Goal: Information Seeking & Learning: Learn about a topic

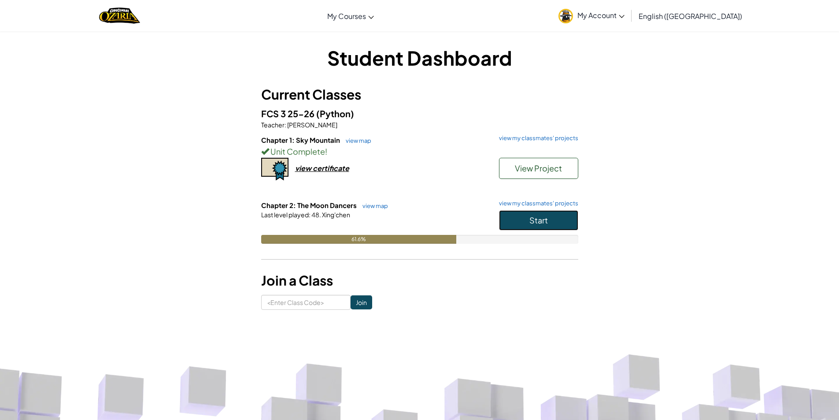
click at [525, 221] on button "Start" at bounding box center [538, 220] width 79 height 20
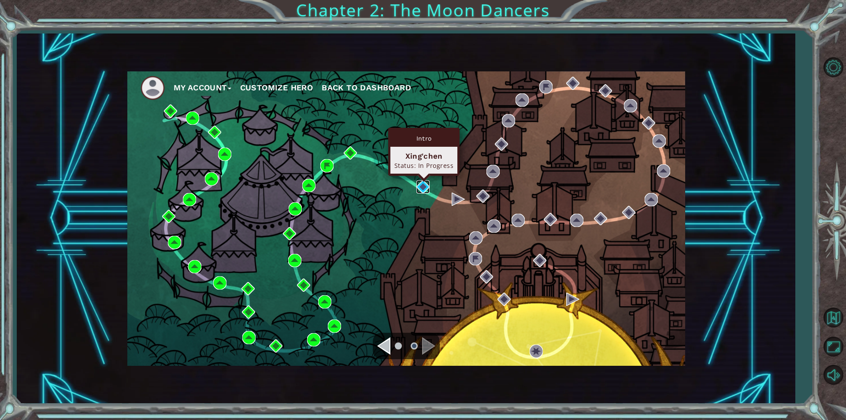
click at [423, 187] on img at bounding box center [422, 186] width 13 height 13
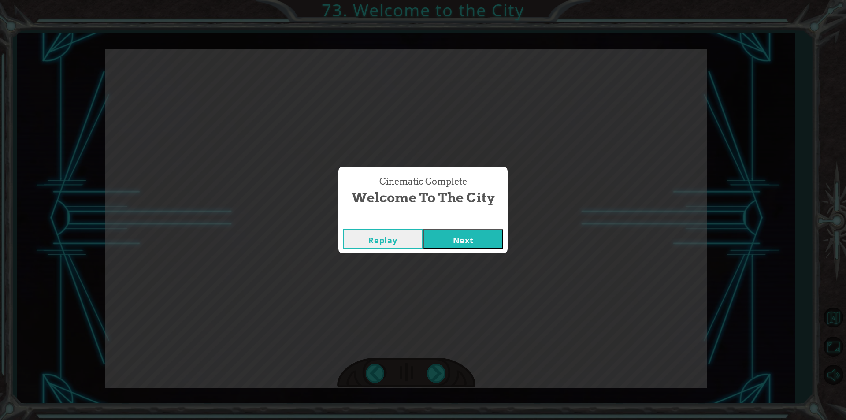
click at [423, 229] on button "Next" at bounding box center [463, 239] width 80 height 20
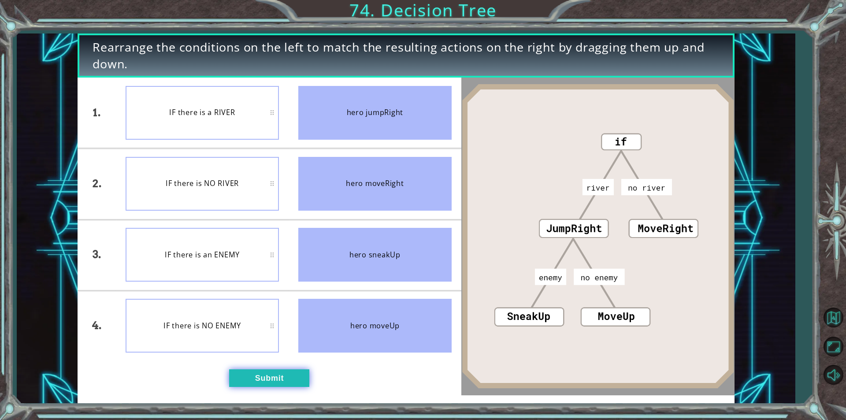
click at [246, 381] on button "Submit" at bounding box center [269, 378] width 80 height 18
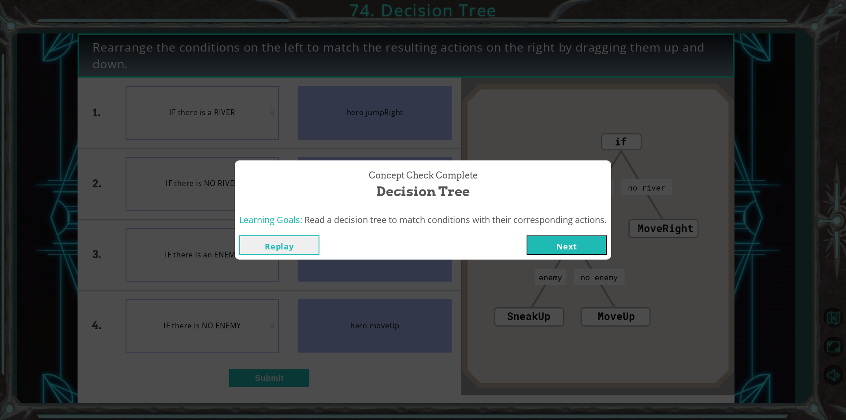
click at [581, 243] on button "Next" at bounding box center [566, 245] width 80 height 20
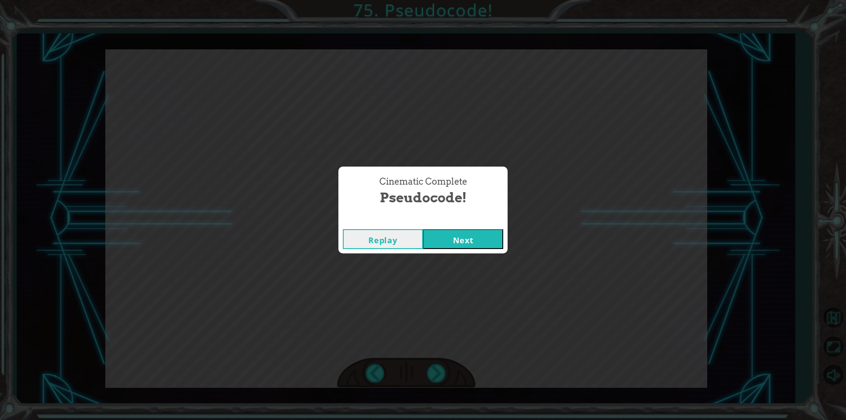
click button "Next" at bounding box center [463, 239] width 80 height 20
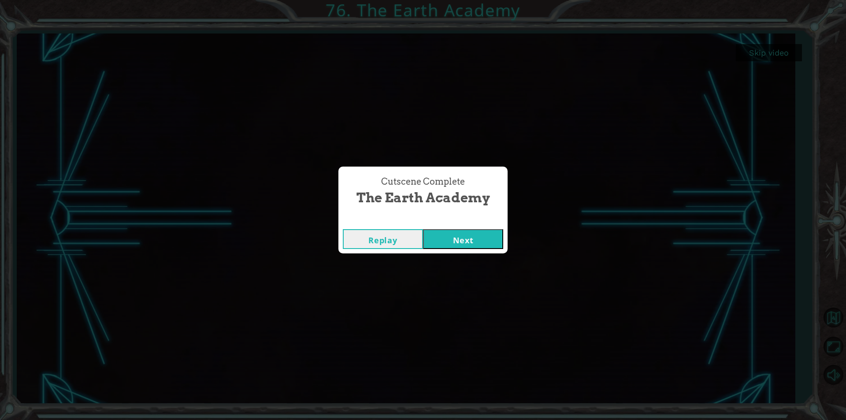
click button "Next" at bounding box center [463, 239] width 80 height 20
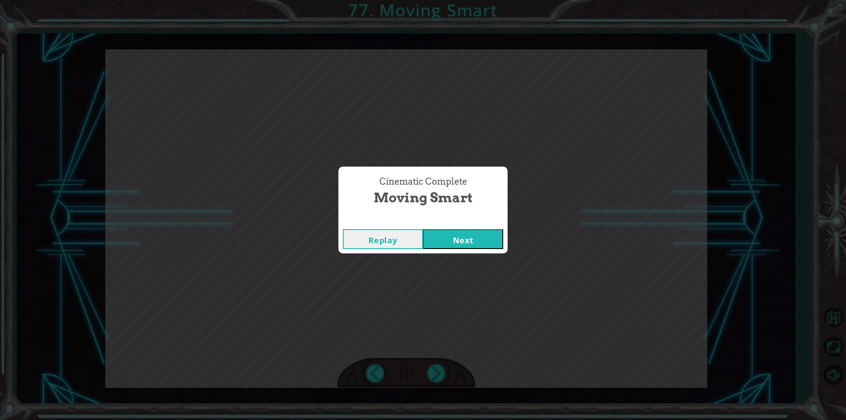
click at [423, 229] on button "Next" at bounding box center [463, 239] width 80 height 20
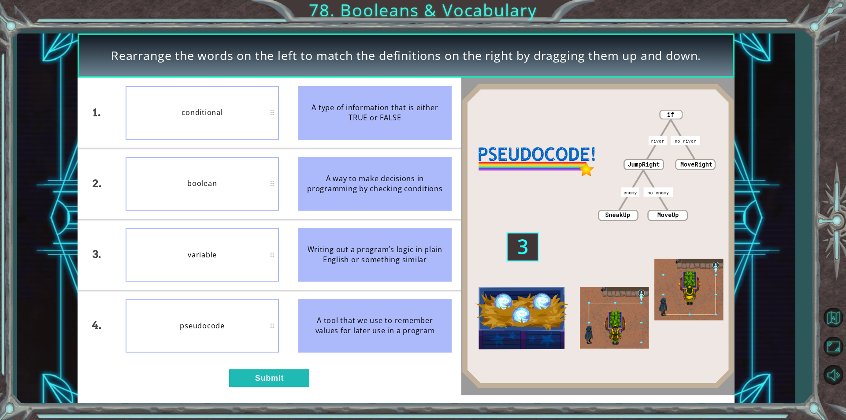
drag, startPoint x: 201, startPoint y: 401, endPoint x: 213, endPoint y: 418, distance: 21.3
click at [211, 418] on div "Rearrange the words on the left to match the definitions on the right by draggi…" at bounding box center [423, 210] width 846 height 420
click at [256, 378] on button "Submit" at bounding box center [269, 378] width 80 height 18
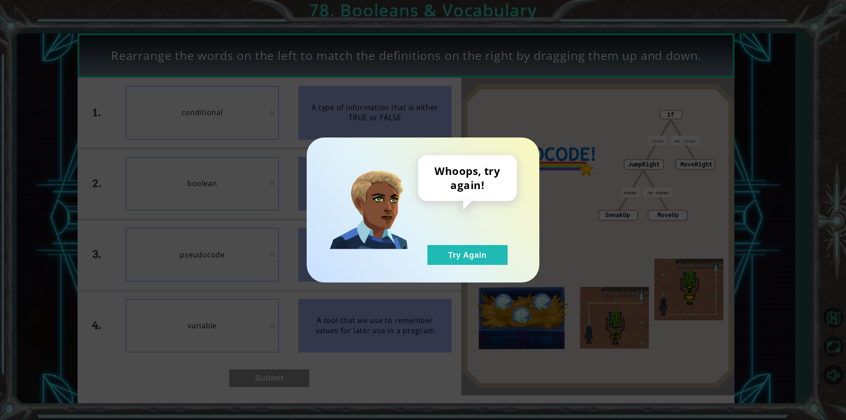
click at [309, 346] on div "Whoops, try again! Try Again" at bounding box center [423, 210] width 846 height 420
click at [461, 262] on button "Try Again" at bounding box center [467, 255] width 80 height 20
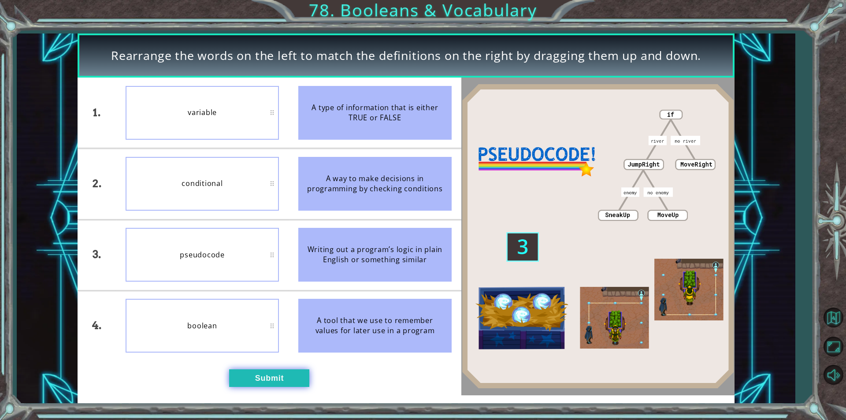
click at [231, 385] on button "Submit" at bounding box center [269, 378] width 80 height 18
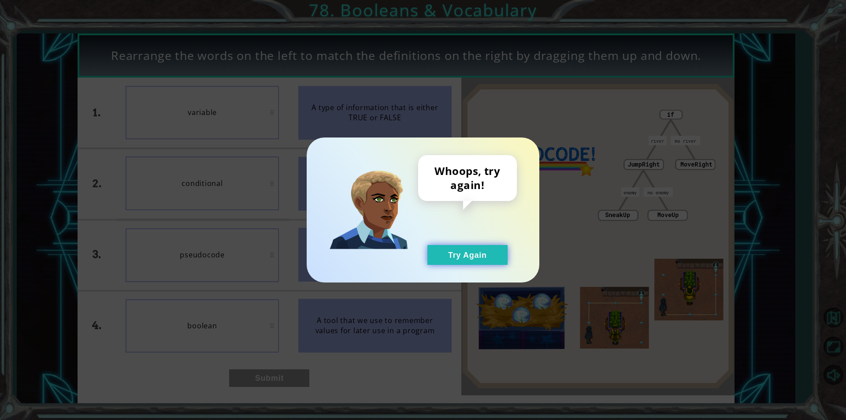
click at [433, 251] on button "Try Again" at bounding box center [467, 255] width 80 height 20
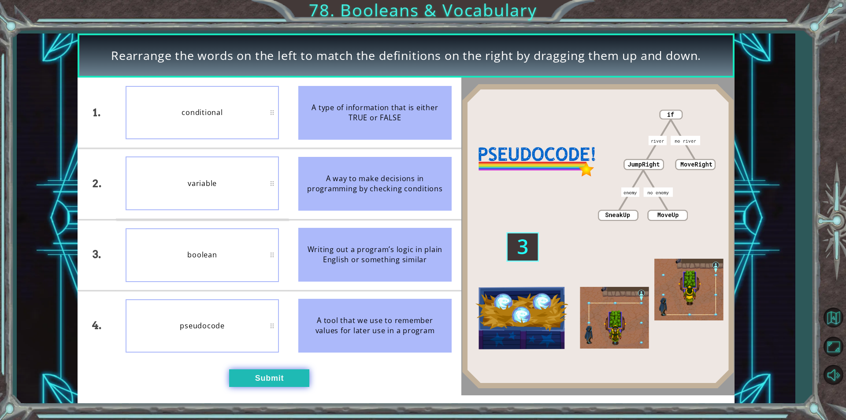
click at [229, 378] on button "Submit" at bounding box center [269, 378] width 80 height 18
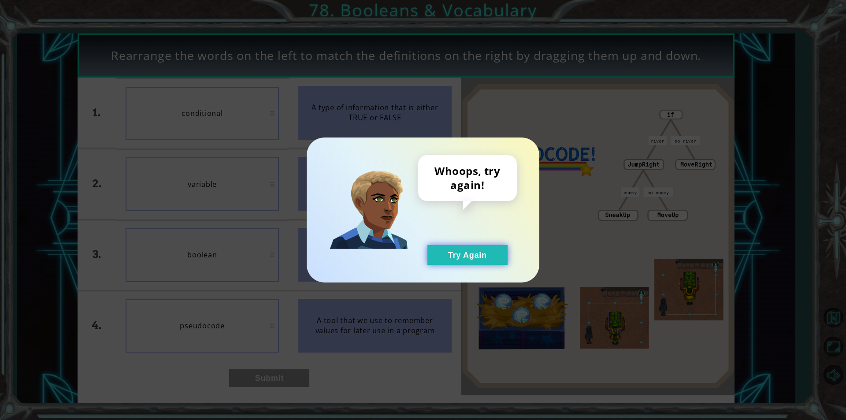
click at [482, 251] on button "Try Again" at bounding box center [467, 255] width 80 height 20
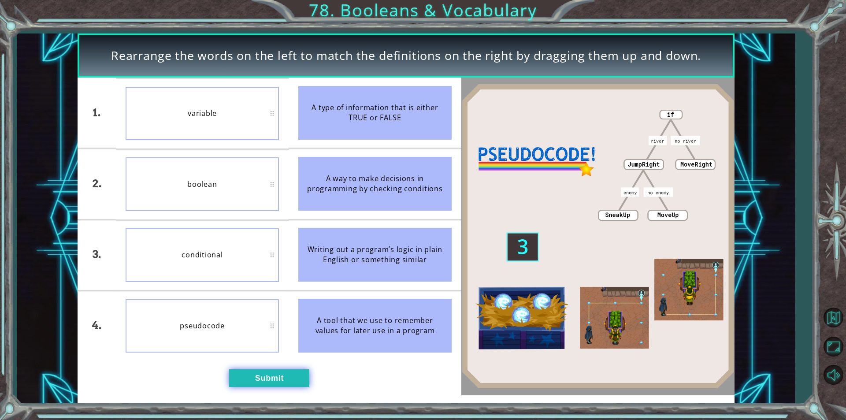
click at [256, 370] on button "Submit" at bounding box center [269, 378] width 80 height 18
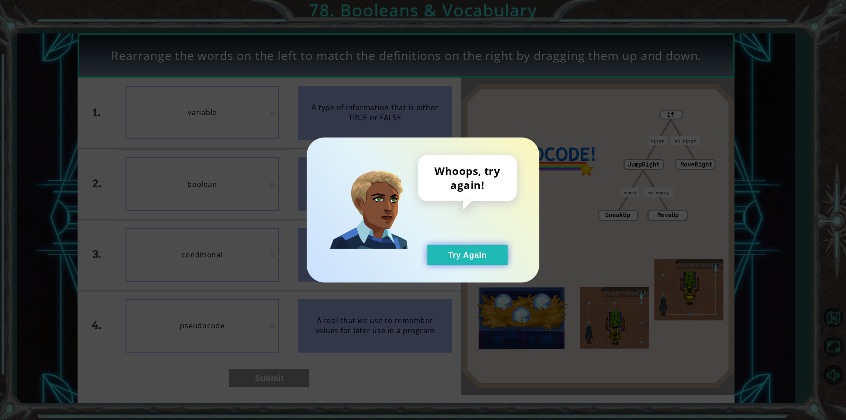
click at [479, 260] on button "Try Again" at bounding box center [467, 255] width 80 height 20
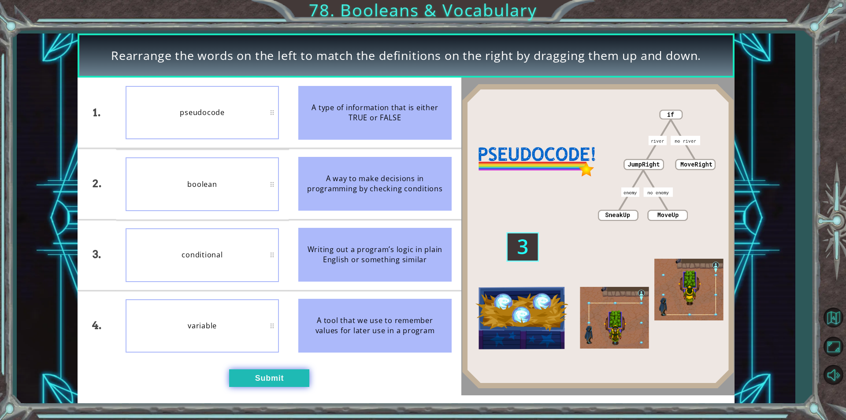
click at [245, 375] on button "Submit" at bounding box center [269, 378] width 80 height 18
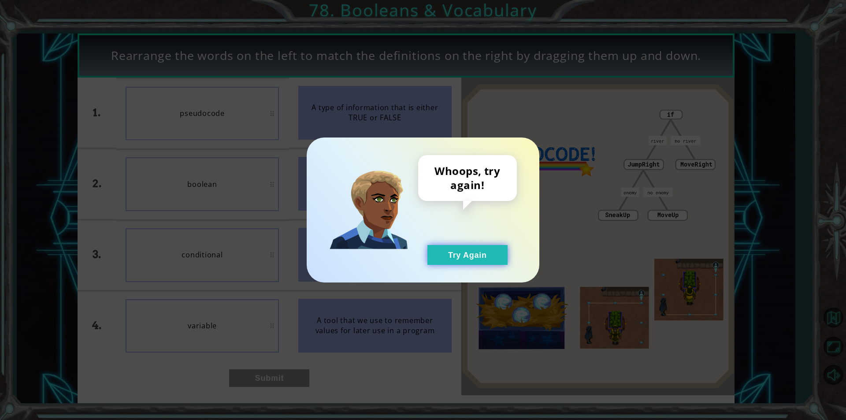
click at [480, 260] on button "Try Again" at bounding box center [467, 255] width 80 height 20
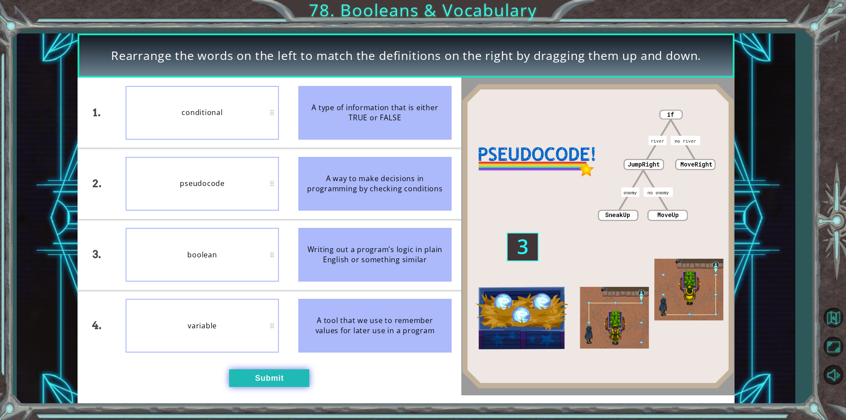
click at [298, 386] on button "Submit" at bounding box center [269, 378] width 80 height 18
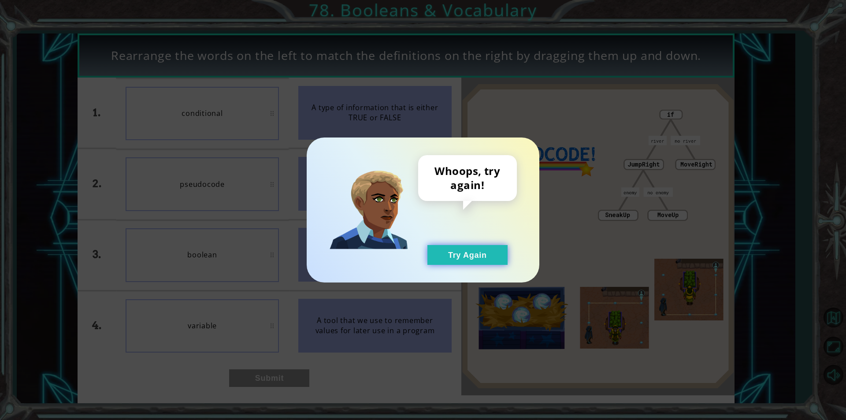
click at [481, 253] on button "Try Again" at bounding box center [467, 255] width 80 height 20
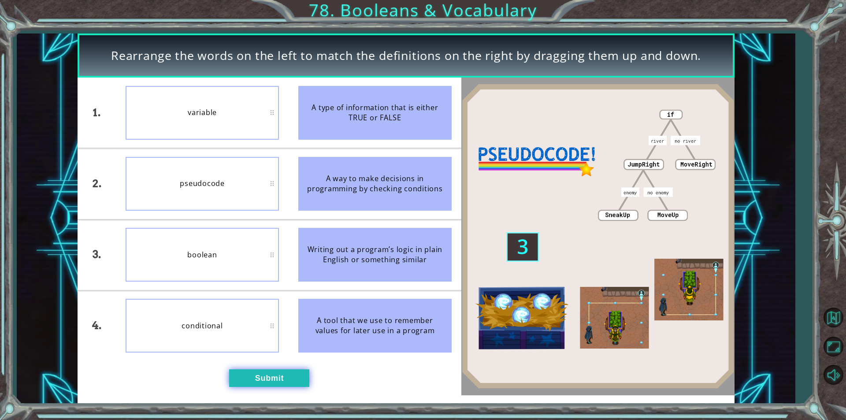
click at [254, 374] on button "Submit" at bounding box center [269, 378] width 80 height 18
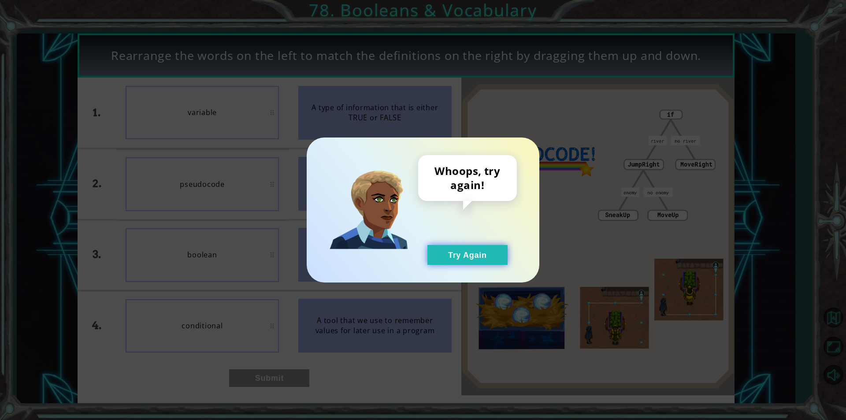
click at [455, 252] on button "Try Again" at bounding box center [467, 255] width 80 height 20
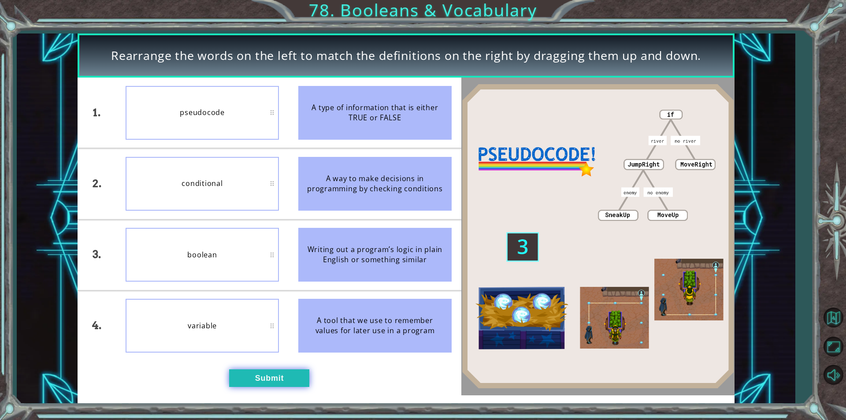
click at [237, 377] on button "Submit" at bounding box center [269, 378] width 80 height 18
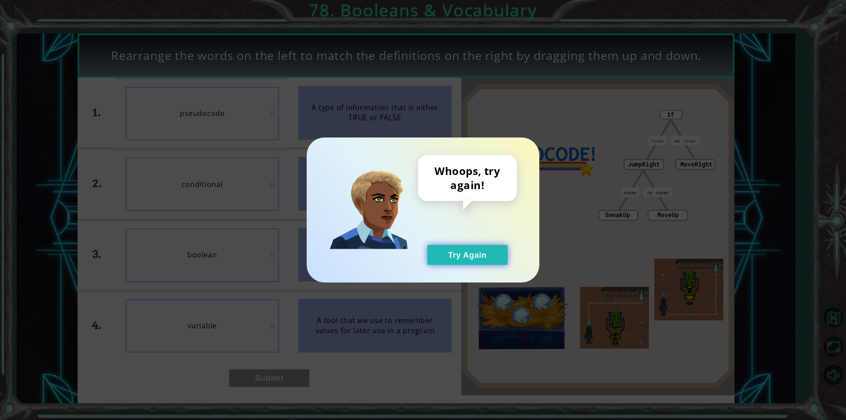
click at [466, 259] on button "Try Again" at bounding box center [467, 255] width 80 height 20
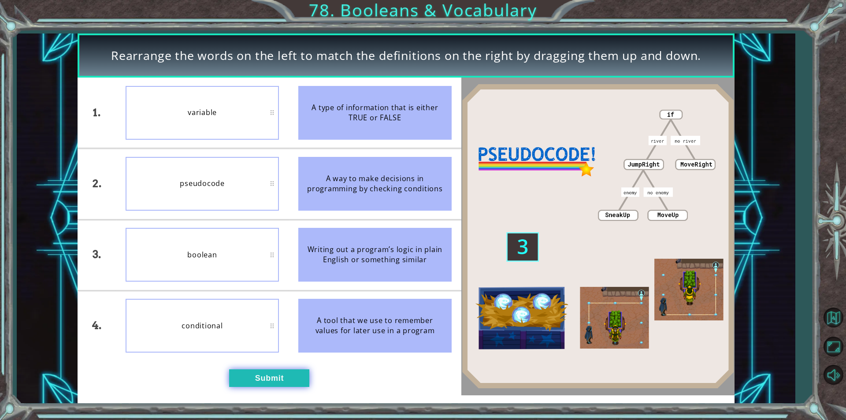
click at [246, 370] on div "1. 2. 3. 4. variable pseudocode boolean conditional A type of information that …" at bounding box center [270, 236] width 384 height 317
click at [244, 370] on button "Submit" at bounding box center [269, 378] width 80 height 18
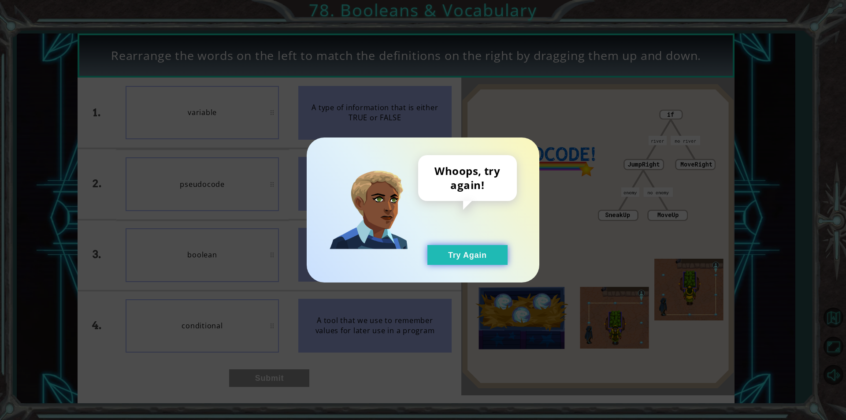
click at [481, 261] on button "Try Again" at bounding box center [467, 255] width 80 height 20
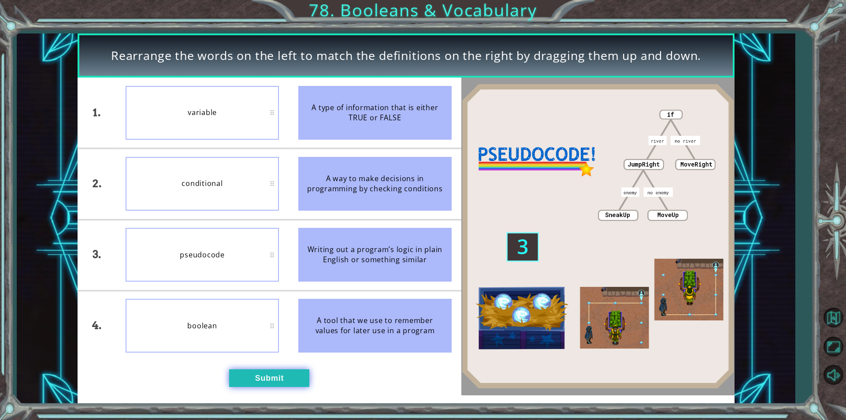
click at [273, 374] on button "Submit" at bounding box center [269, 378] width 80 height 18
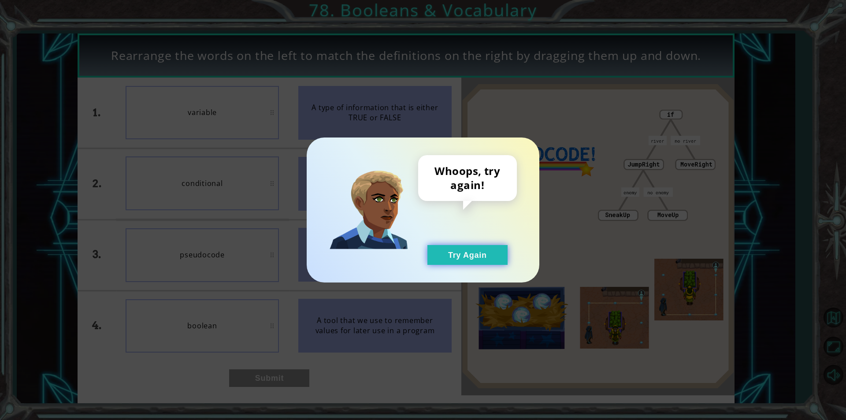
click at [490, 249] on button "Try Again" at bounding box center [467, 255] width 80 height 20
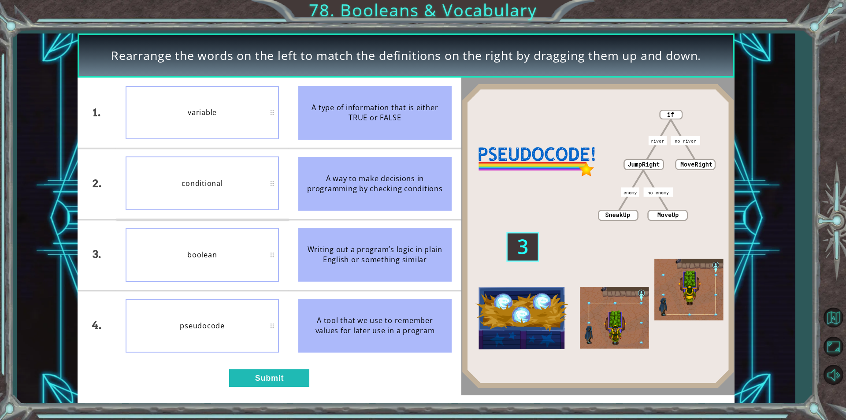
click at [274, 111] on div "variable" at bounding box center [202, 113] width 153 height 54
click at [268, 374] on button "Submit" at bounding box center [269, 378] width 80 height 18
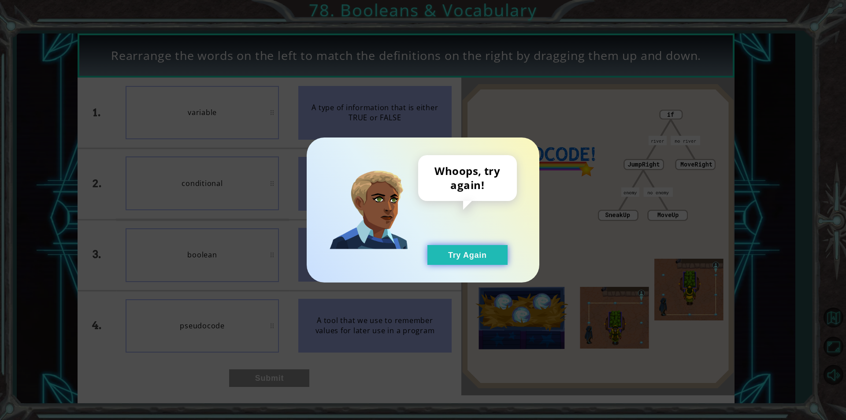
click at [490, 259] on button "Try Again" at bounding box center [467, 255] width 80 height 20
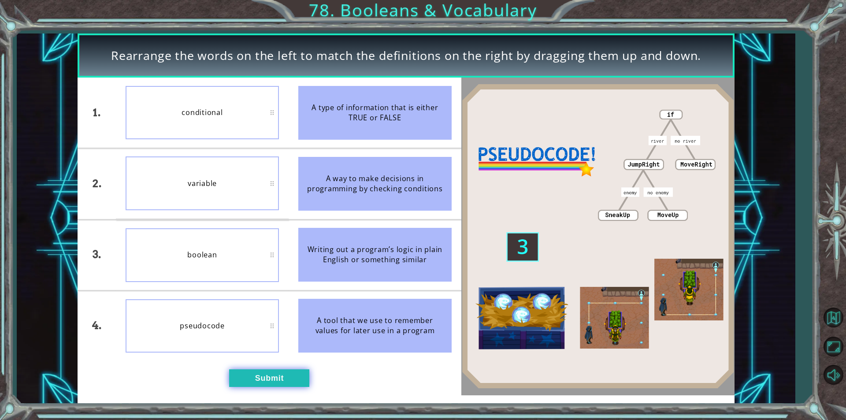
click at [262, 385] on button "Submit" at bounding box center [269, 378] width 80 height 18
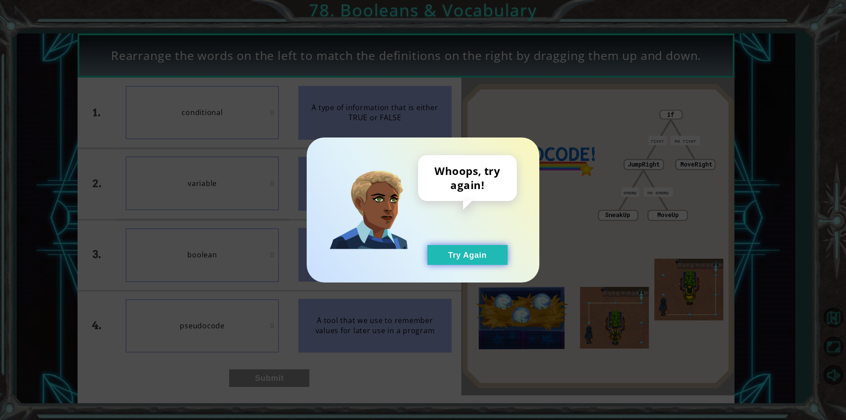
click at [444, 255] on button "Try Again" at bounding box center [467, 255] width 80 height 20
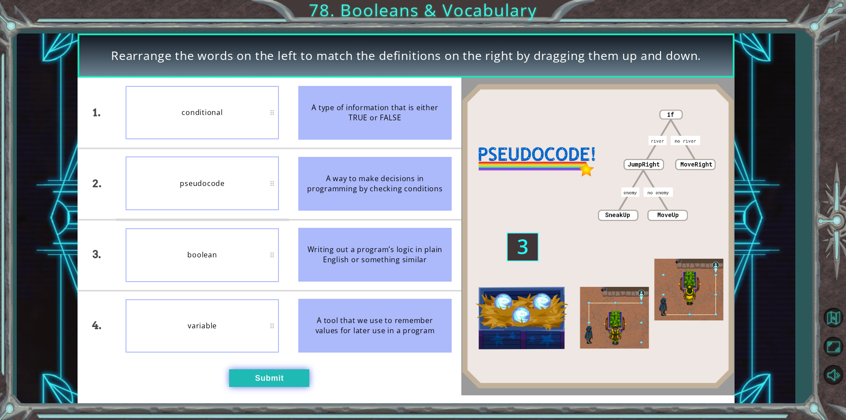
click at [261, 381] on button "Submit" at bounding box center [269, 378] width 80 height 18
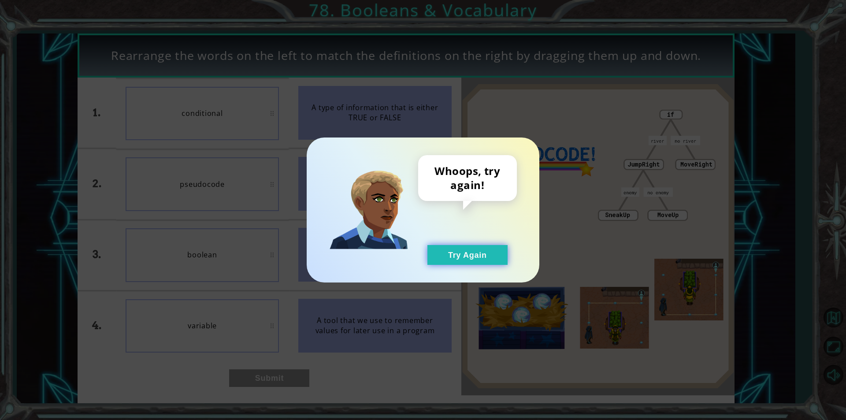
click at [498, 262] on button "Try Again" at bounding box center [467, 255] width 80 height 20
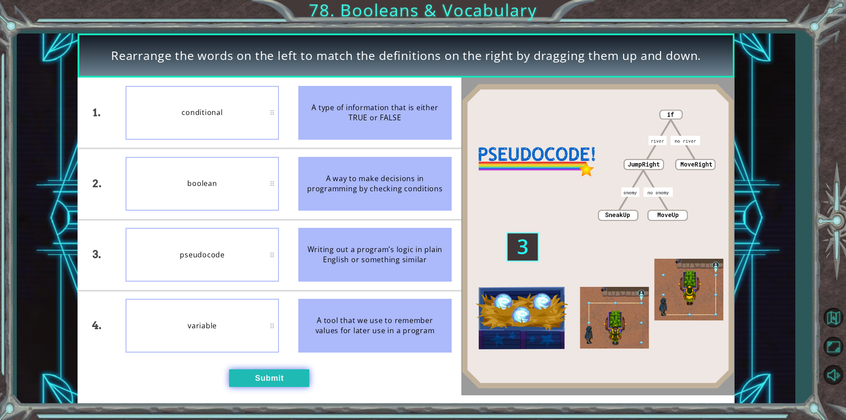
click at [270, 382] on button "Submit" at bounding box center [269, 378] width 80 height 18
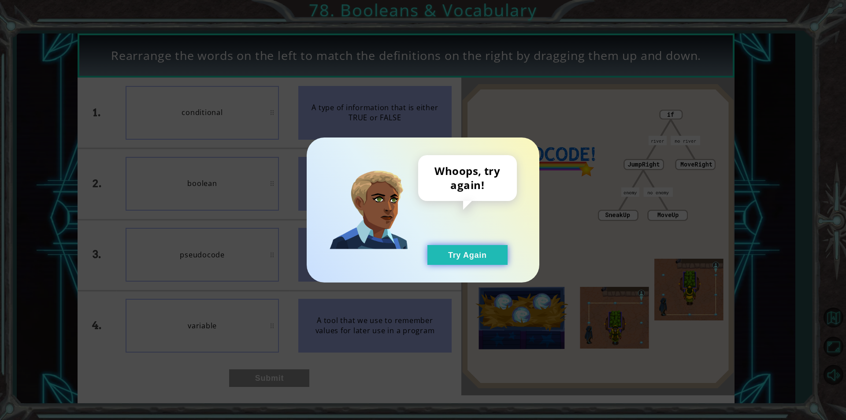
click at [444, 260] on button "Try Again" at bounding box center [467, 255] width 80 height 20
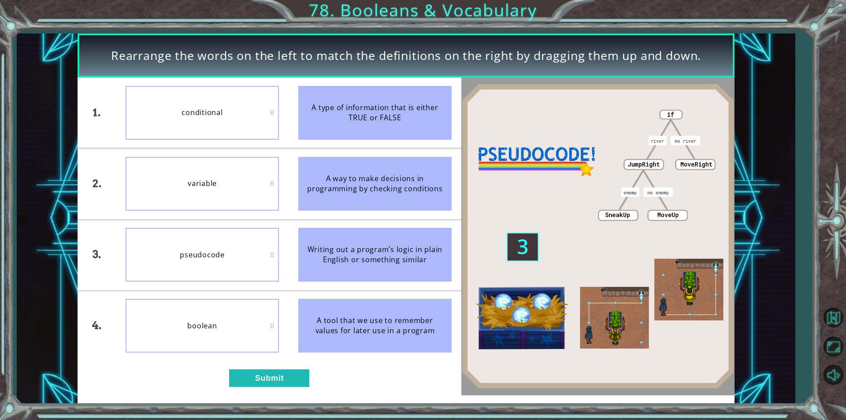
drag, startPoint x: 245, startPoint y: 388, endPoint x: 249, endPoint y: 379, distance: 9.9
click at [245, 388] on div "1. 2. 3. 4. conditional variable pseudocode boolean A type of information that …" at bounding box center [270, 236] width 384 height 317
click at [249, 379] on button "Submit" at bounding box center [269, 378] width 80 height 18
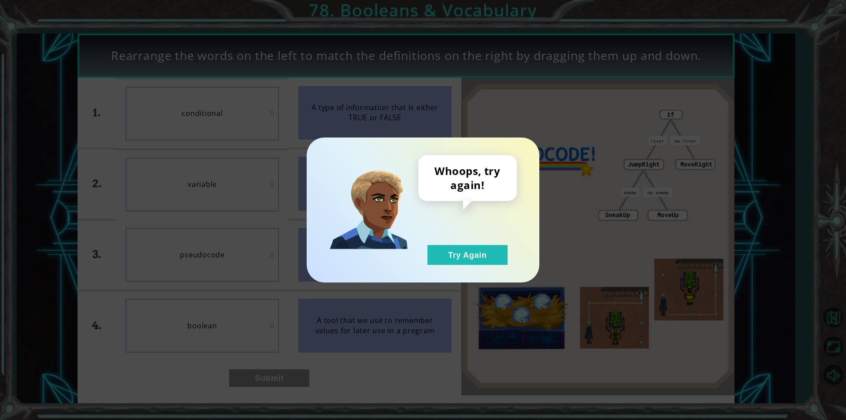
drag, startPoint x: 249, startPoint y: 379, endPoint x: 353, endPoint y: 306, distance: 126.8
click at [263, 366] on div "Whoops, try again! Try Again" at bounding box center [423, 210] width 846 height 420
click at [458, 248] on button "Try Again" at bounding box center [467, 255] width 80 height 20
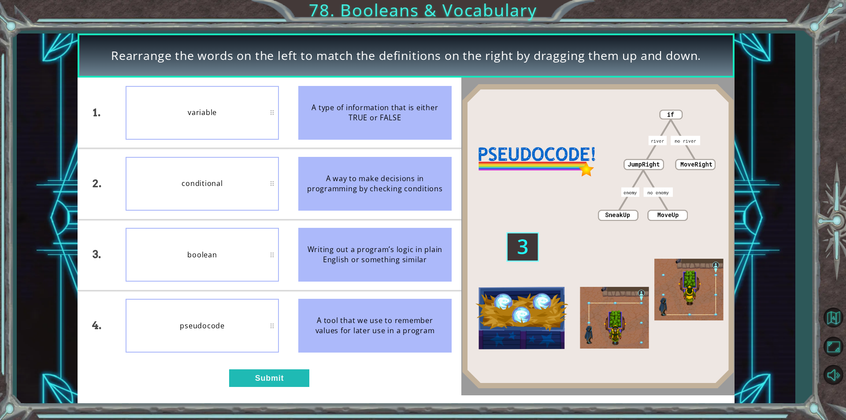
click at [240, 392] on div "1. 2. 3. 4. variable conditional boolean pseudocode A type of information that …" at bounding box center [270, 236] width 384 height 317
click at [249, 360] on div "1. 2. 3. 4. variable conditional boolean pseudocode A type of information that …" at bounding box center [270, 236] width 384 height 317
click at [247, 378] on div "1. 2. 3. 4. variable conditional boolean pseudocode A type of information that …" at bounding box center [270, 236] width 384 height 317
click at [247, 378] on button "Submit" at bounding box center [269, 378] width 80 height 18
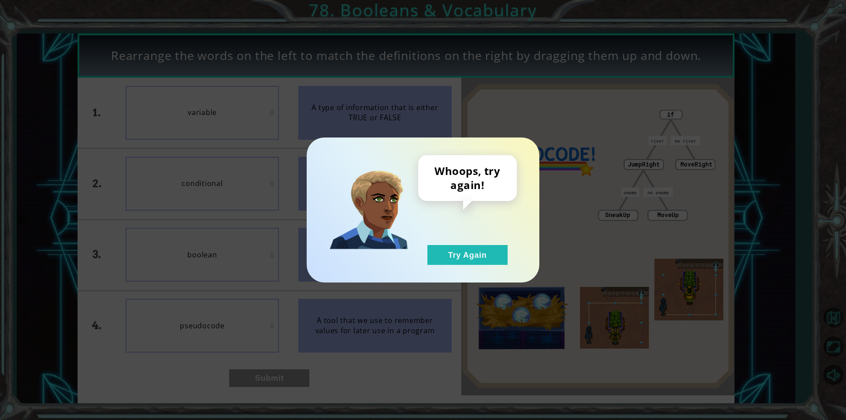
click at [247, 378] on div "Whoops, try again! Try Again" at bounding box center [423, 210] width 846 height 420
click at [435, 279] on div "Whoops, try again! Try Again" at bounding box center [423, 209] width 233 height 145
click at [478, 259] on button "Try Again" at bounding box center [467, 255] width 80 height 20
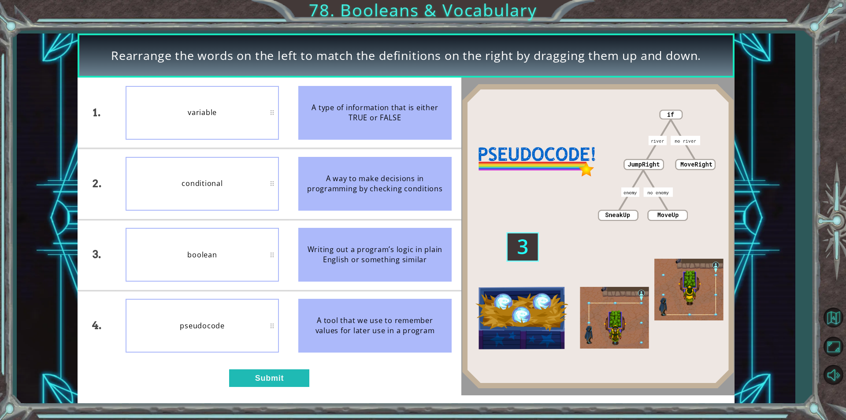
click at [427, 245] on button "Try Again" at bounding box center [467, 255] width 80 height 20
click at [266, 378] on button "Submit" at bounding box center [269, 378] width 80 height 18
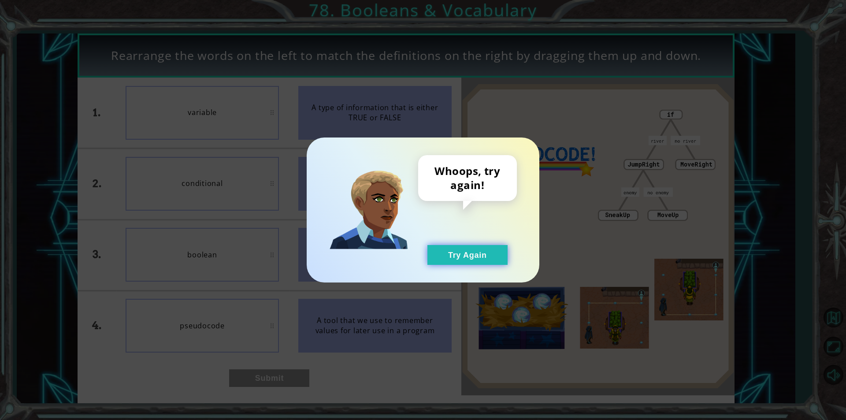
click at [455, 259] on button "Try Again" at bounding box center [467, 255] width 80 height 20
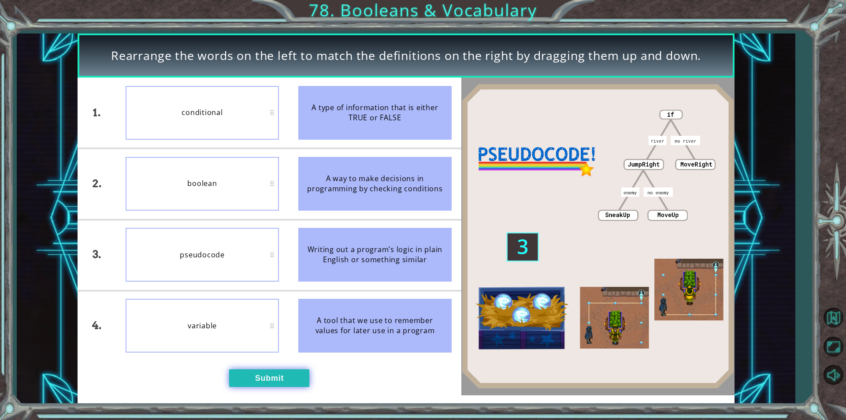
click at [233, 378] on button "Submit" at bounding box center [269, 378] width 80 height 18
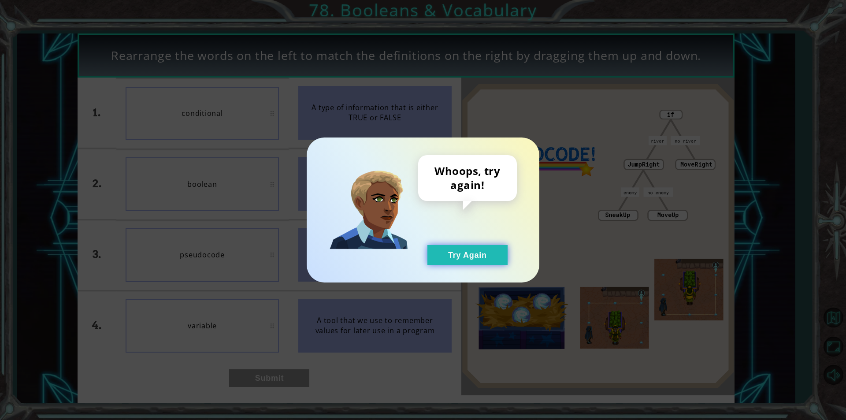
click at [476, 260] on button "Try Again" at bounding box center [467, 255] width 80 height 20
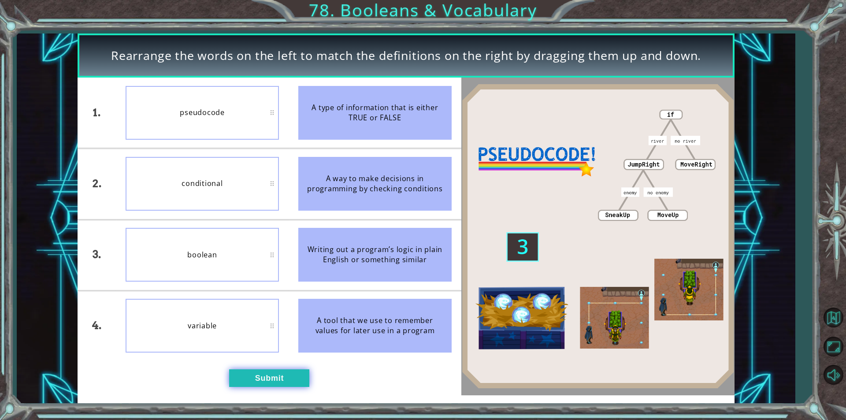
click at [254, 383] on button "Submit" at bounding box center [269, 378] width 80 height 18
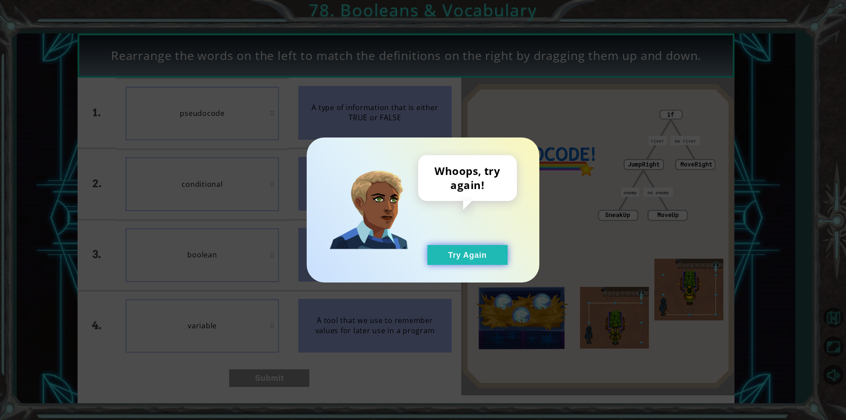
click at [452, 258] on button "Try Again" at bounding box center [467, 255] width 80 height 20
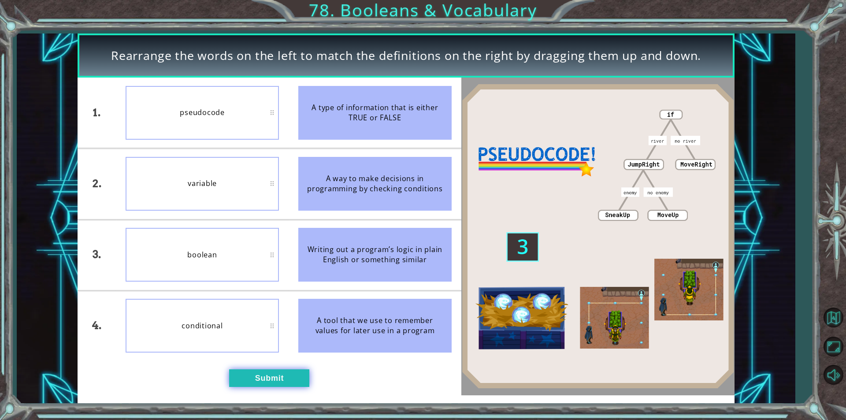
click at [259, 380] on button "Submit" at bounding box center [269, 378] width 80 height 18
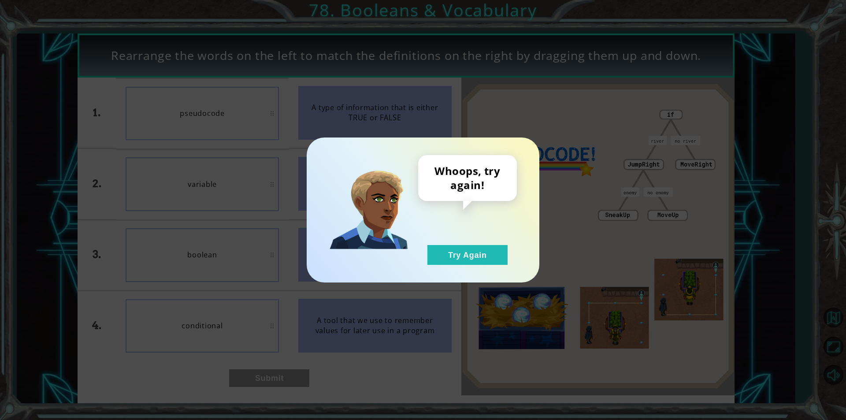
click at [255, 375] on div "Whoops, try again! Try Again" at bounding box center [423, 210] width 846 height 420
click at [488, 265] on div "Whoops, try again! Try Again" at bounding box center [423, 209] width 233 height 145
click at [488, 255] on button "Try Again" at bounding box center [467, 255] width 80 height 20
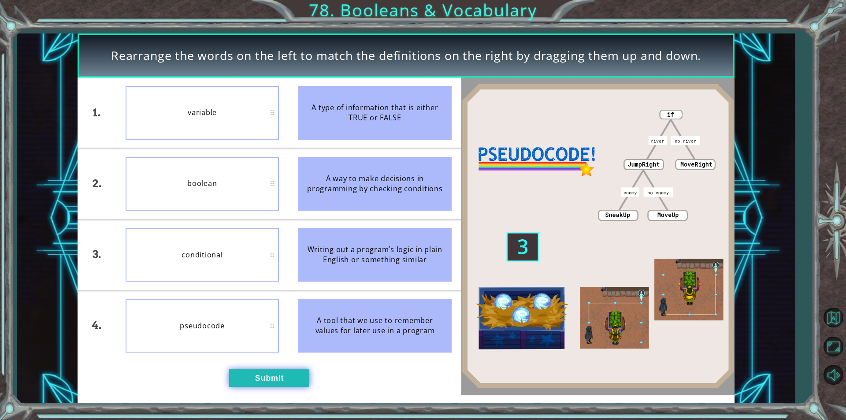
click at [249, 381] on button "Submit" at bounding box center [269, 378] width 80 height 18
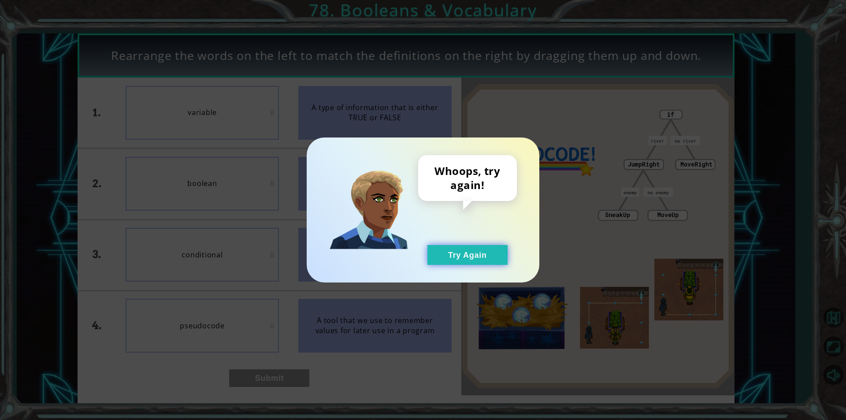
click at [489, 248] on div "Whoops, try again! Try Again" at bounding box center [467, 210] width 99 height 110
click at [489, 248] on button "Try Again" at bounding box center [467, 255] width 80 height 20
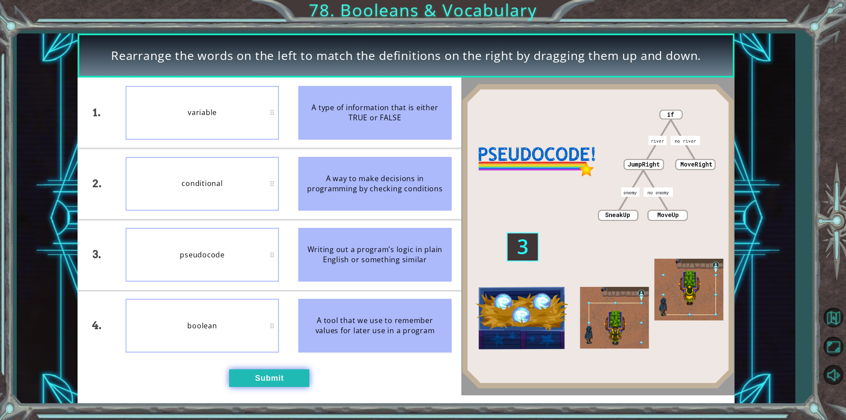
click at [256, 372] on button "Submit" at bounding box center [269, 378] width 80 height 18
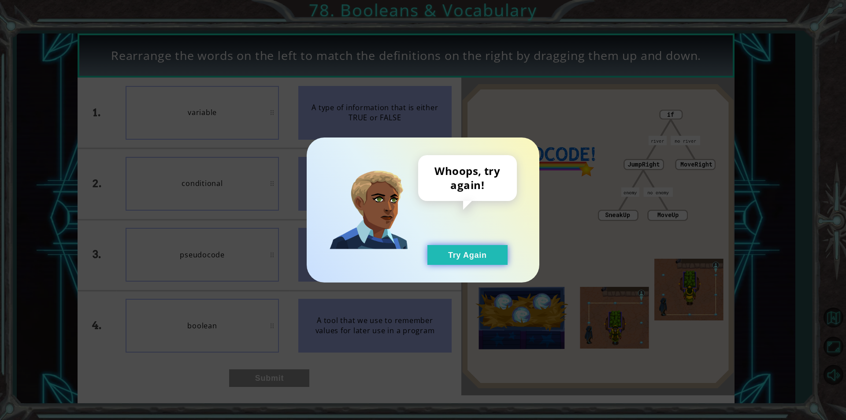
click at [481, 251] on button "Try Again" at bounding box center [467, 255] width 80 height 20
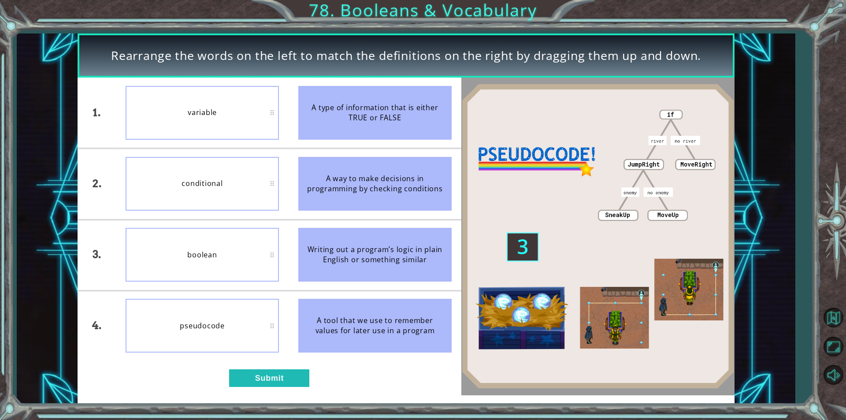
click at [273, 325] on div "pseudocode" at bounding box center [202, 326] width 153 height 54
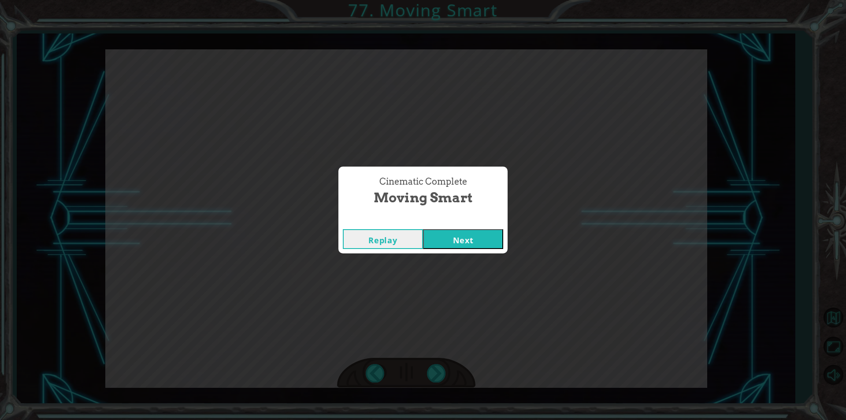
click at [423, 229] on button "Next" at bounding box center [463, 239] width 80 height 20
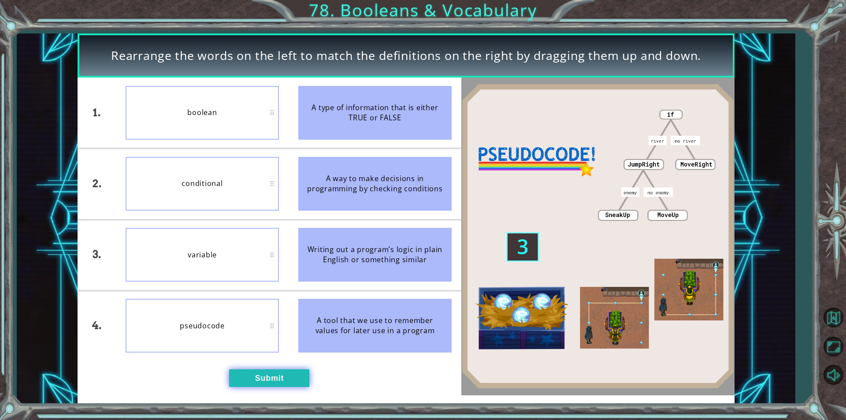
click at [266, 380] on button "Submit" at bounding box center [269, 378] width 80 height 18
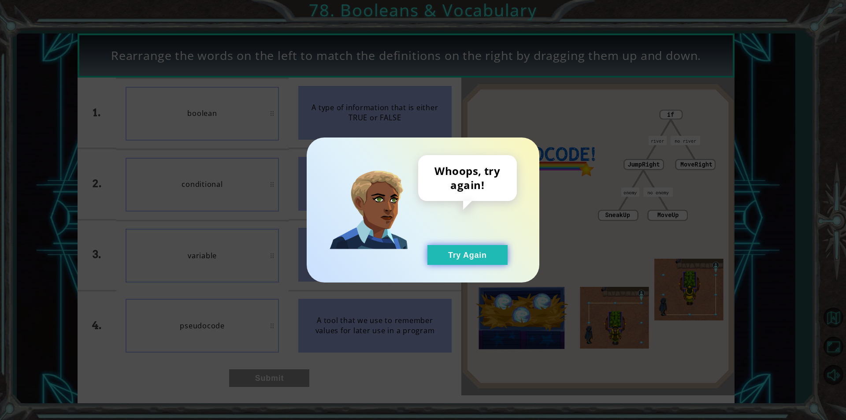
click at [460, 255] on button "Try Again" at bounding box center [467, 255] width 80 height 20
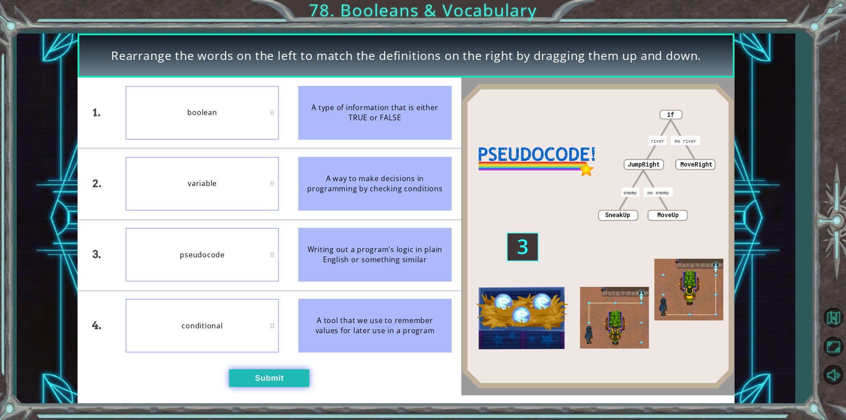
click at [248, 369] on button "Submit" at bounding box center [269, 378] width 80 height 18
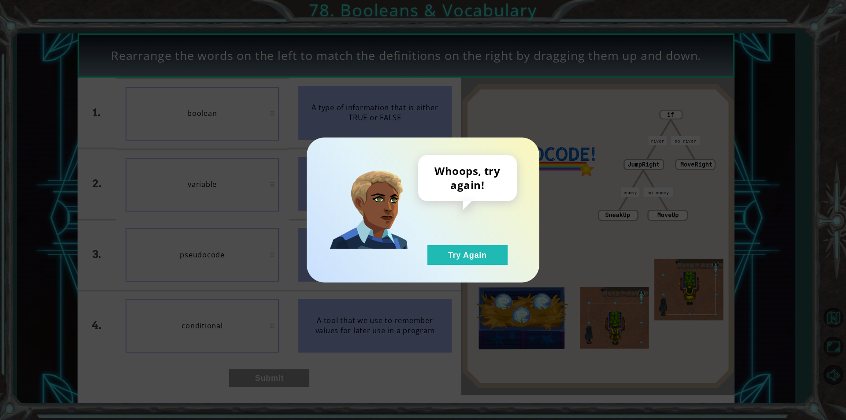
click at [488, 241] on div "Whoops, try again! Try Again" at bounding box center [467, 210] width 99 height 110
click at [477, 244] on div "Whoops, try again! Try Again" at bounding box center [467, 210] width 99 height 110
click at [468, 257] on button "Try Again" at bounding box center [467, 255] width 80 height 20
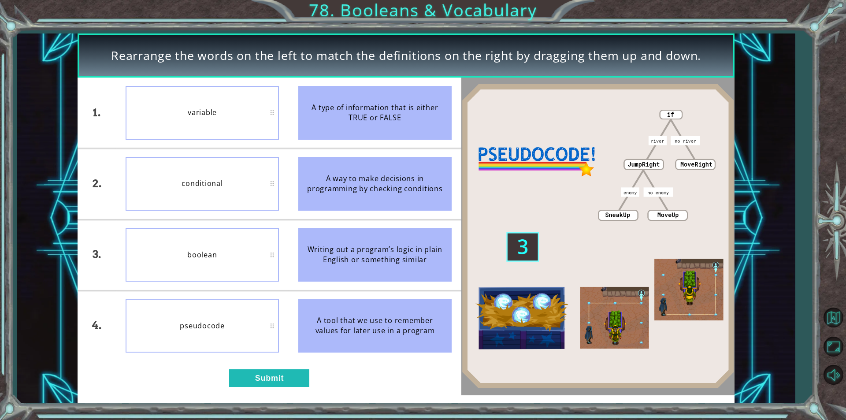
click at [468, 257] on button "Try Again" at bounding box center [467, 255] width 80 height 20
click at [272, 376] on button "Submit" at bounding box center [269, 378] width 80 height 18
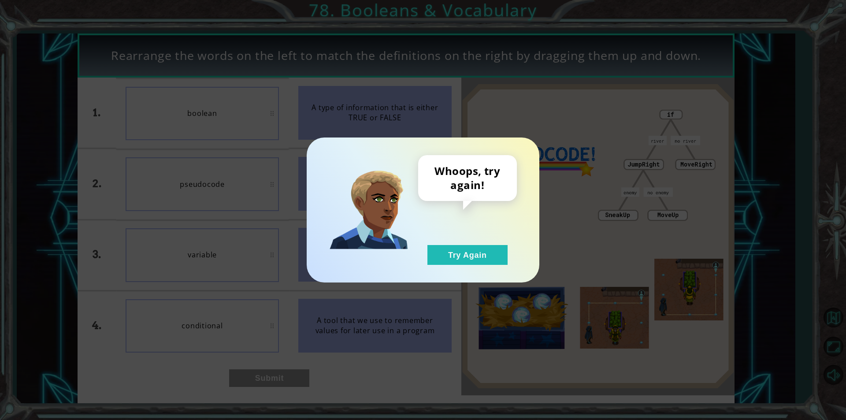
click at [469, 242] on div "Whoops, try again! Try Again" at bounding box center [467, 210] width 99 height 110
click at [459, 250] on button "Try Again" at bounding box center [467, 255] width 80 height 20
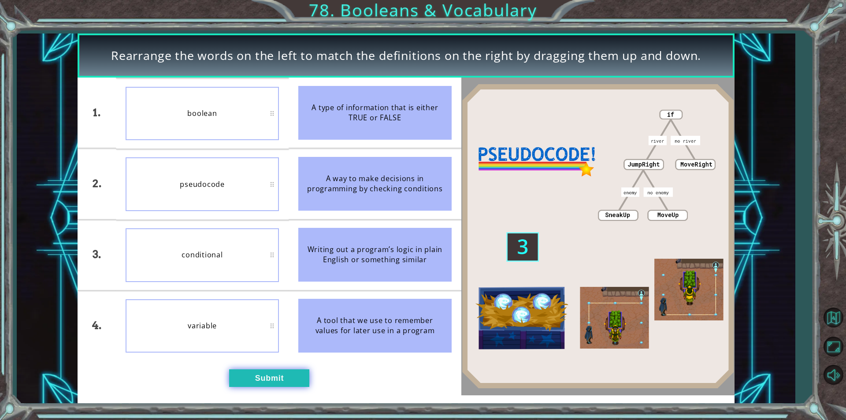
click at [278, 382] on button "Submit" at bounding box center [269, 378] width 80 height 18
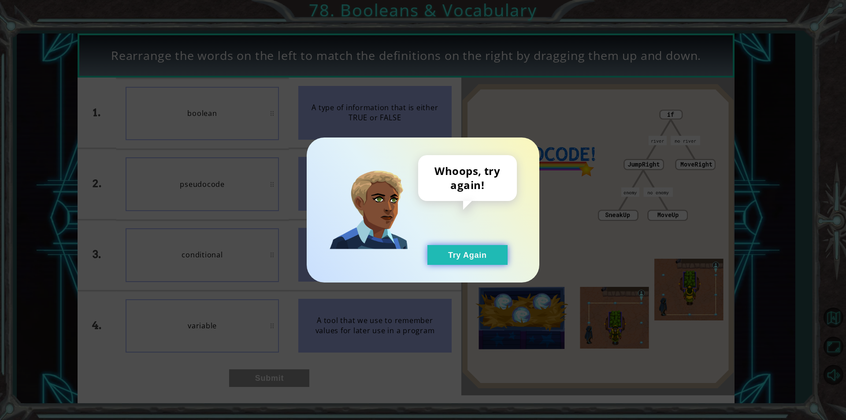
click at [479, 252] on button "Try Again" at bounding box center [467, 255] width 80 height 20
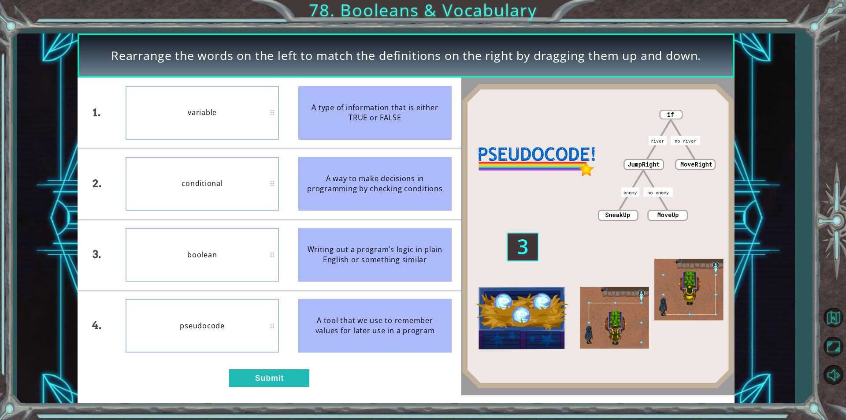
click at [317, 281] on div "Writing out a program’s logic in plain English or something similar" at bounding box center [374, 255] width 153 height 54
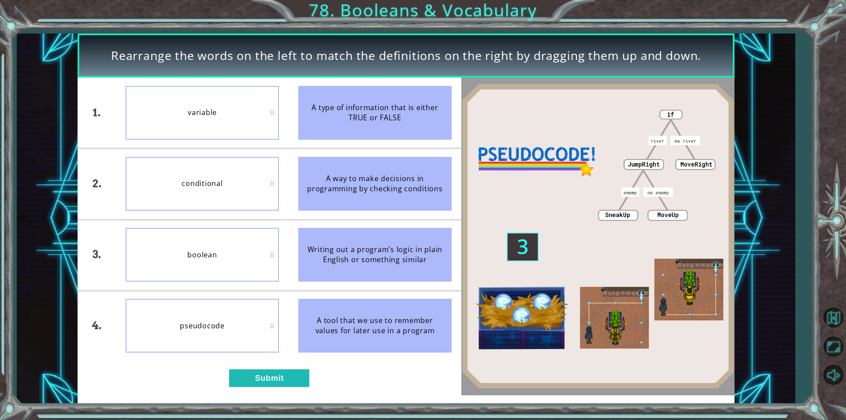
click at [317, 281] on div "Writing out a program’s logic in plain English or something similar" at bounding box center [374, 255] width 153 height 54
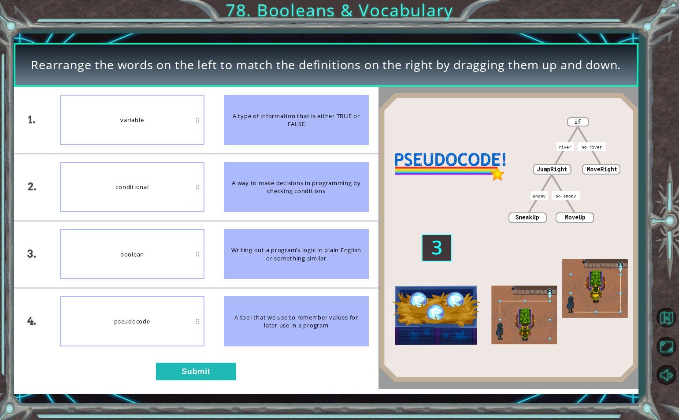
drag, startPoint x: 233, startPoint y: 112, endPoint x: 249, endPoint y: 116, distance: 16.5
click at [249, 116] on div "A type of information that is either TRUE or FALSE" at bounding box center [296, 120] width 145 height 50
drag, startPoint x: 226, startPoint y: 113, endPoint x: 192, endPoint y: 111, distance: 33.5
click at [250, 115] on div "A type of information that is either TRUE or FALSE" at bounding box center [296, 120] width 145 height 50
drag, startPoint x: 26, startPoint y: 66, endPoint x: 35, endPoint y: 66, distance: 8.8
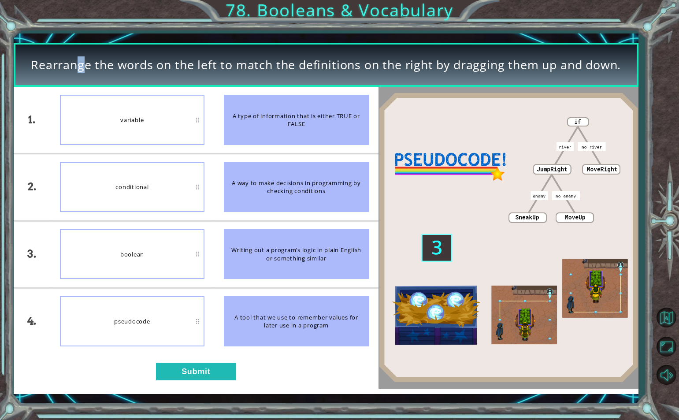
click at [35, 66] on div "Rearrange the words on the left to match the definitions on the right by draggi…" at bounding box center [326, 65] width 625 height 44
click at [57, 49] on div "Rearrange the words on the left to match the definitions on the right by draggi…" at bounding box center [326, 65] width 625 height 44
drag, startPoint x: 25, startPoint y: 74, endPoint x: 33, endPoint y: 118, distance: 45.3
click at [33, 118] on div "Rearrange the words on the left to match the definitions on the right by draggi…" at bounding box center [326, 218] width 625 height 351
click at [33, 118] on div "1." at bounding box center [32, 120] width 37 height 66
